Goal: Information Seeking & Learning: Check status

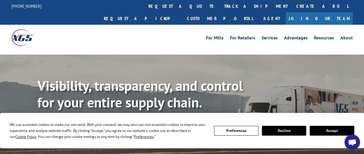
click at [328, 129] on button "Accept" at bounding box center [332, 131] width 44 height 10
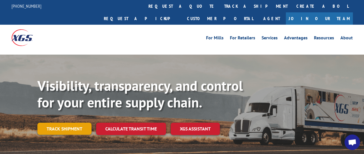
click at [57, 123] on link "Track shipment" at bounding box center [64, 129] width 54 height 12
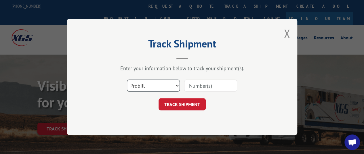
click at [177, 84] on select "Select category... Probill BOL PO" at bounding box center [153, 86] width 53 height 12
select select "bol"
click at [127, 80] on select "Select category... Probill BOL PO" at bounding box center [153, 86] width 53 height 12
click at [210, 86] on input at bounding box center [210, 86] width 53 height 12
paste input "TFD-041250.A"
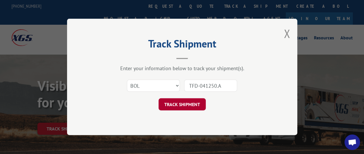
type input "TFD-041250.A"
click at [175, 106] on button "TRACK SHIPMENT" at bounding box center [182, 105] width 47 height 12
